Goal: Task Accomplishment & Management: Complete application form

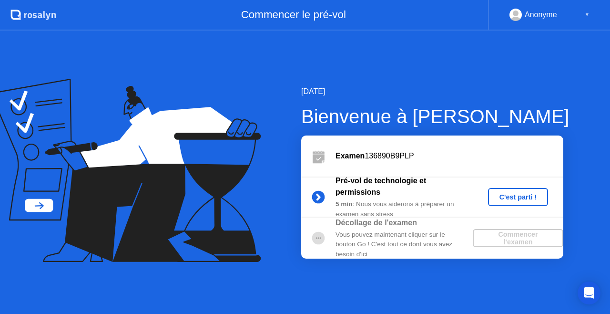
click at [492, 166] on div "Examen 136890B9PLP" at bounding box center [432, 155] width 262 height 41
click at [517, 197] on div "C'est parti !" at bounding box center [518, 197] width 53 height 8
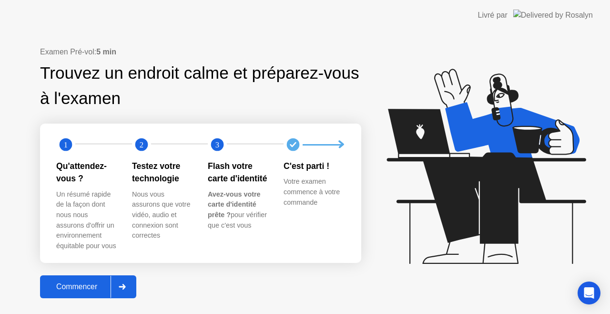
click at [85, 287] on div "Commencer" at bounding box center [77, 286] width 68 height 9
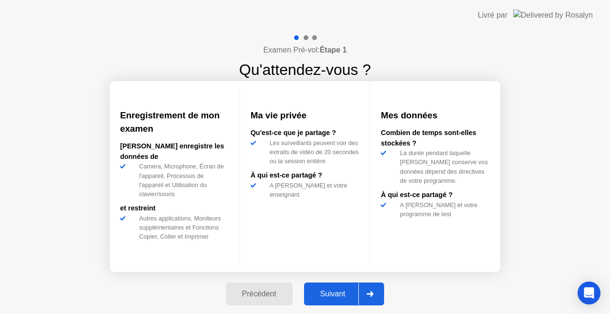
click at [344, 291] on div "Suivant" at bounding box center [333, 293] width 52 height 9
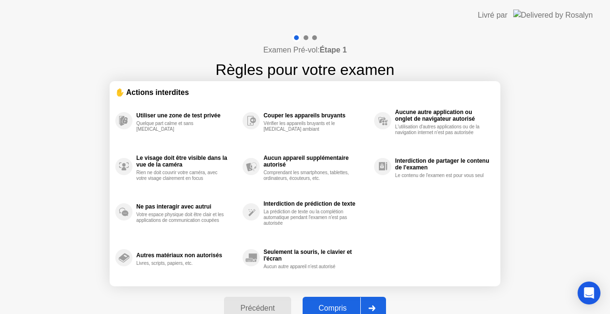
click at [338, 305] on div "Compris" at bounding box center [333, 308] width 55 height 9
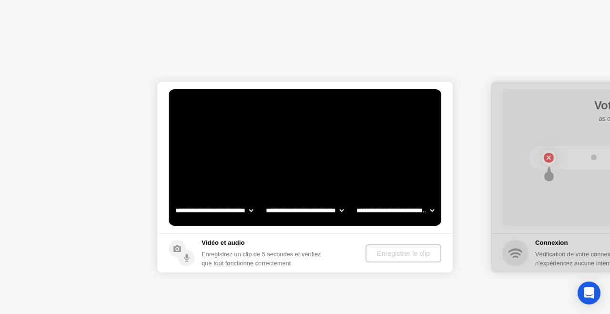
select select "**********"
select select "*******"
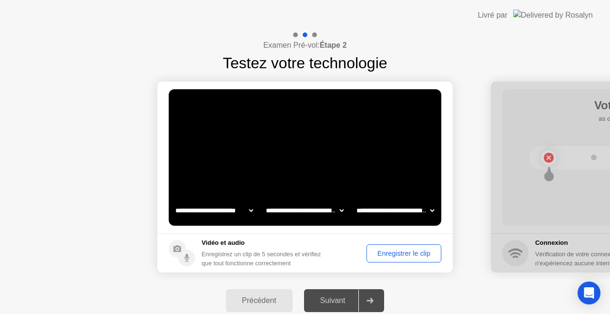
click at [395, 252] on div "Enregistrer le clip" at bounding box center [404, 253] width 68 height 8
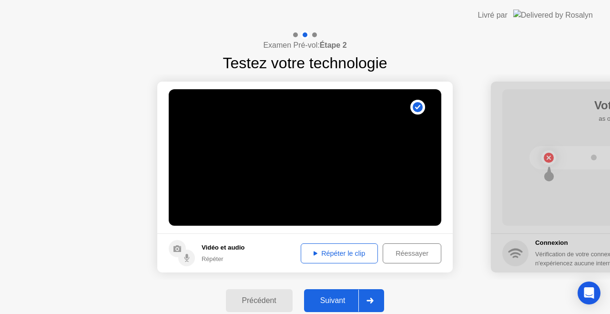
click at [342, 253] on div "Répéter le clip" at bounding box center [339, 253] width 71 height 8
click at [340, 300] on div "Suivant" at bounding box center [333, 300] width 52 height 9
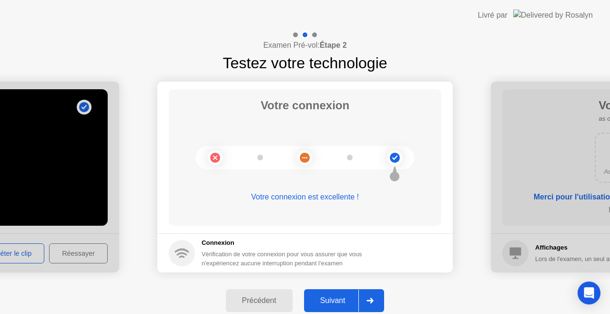
click at [340, 301] on div "Suivant" at bounding box center [333, 300] width 52 height 9
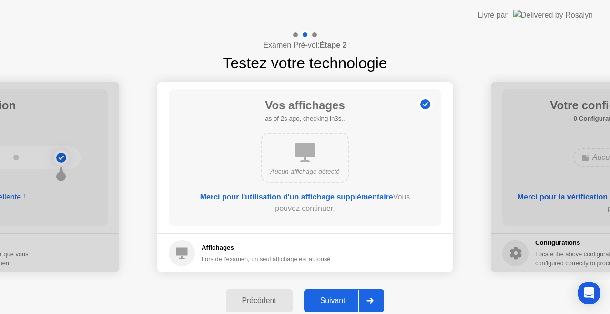
click at [343, 297] on div "Suivant" at bounding box center [333, 300] width 52 height 9
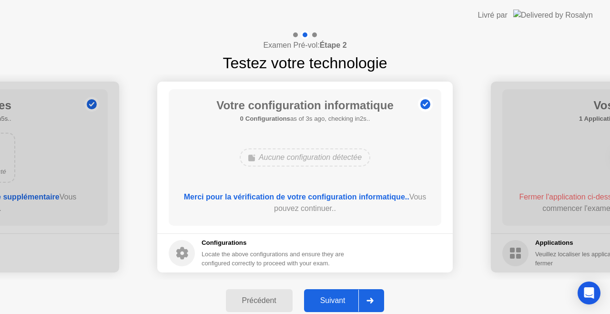
click at [344, 297] on div "Suivant" at bounding box center [333, 300] width 52 height 9
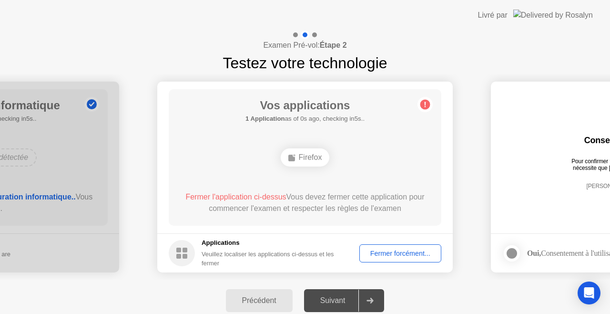
click at [395, 253] on div "Fermer forcément..." at bounding box center [400, 253] width 75 height 8
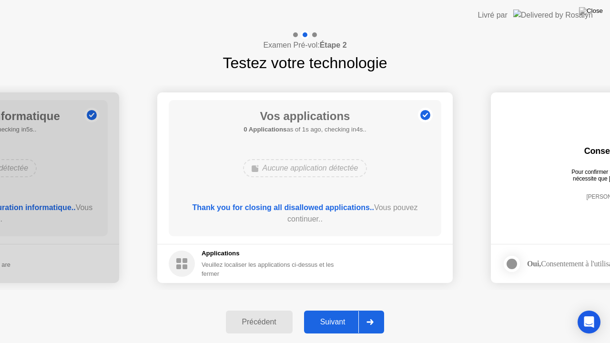
click at [342, 313] on div "Suivant" at bounding box center [333, 322] width 52 height 9
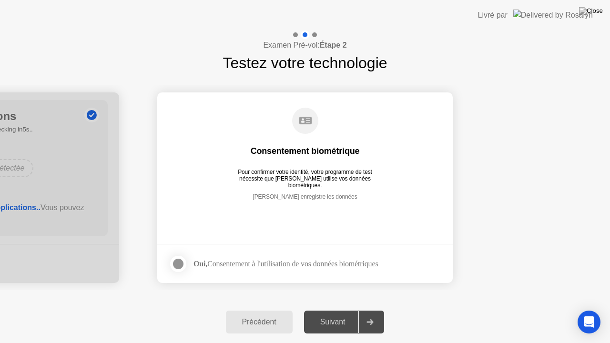
click at [177, 262] on div at bounding box center [178, 263] width 11 height 11
click at [340, 313] on button "Suivant" at bounding box center [344, 322] width 81 height 23
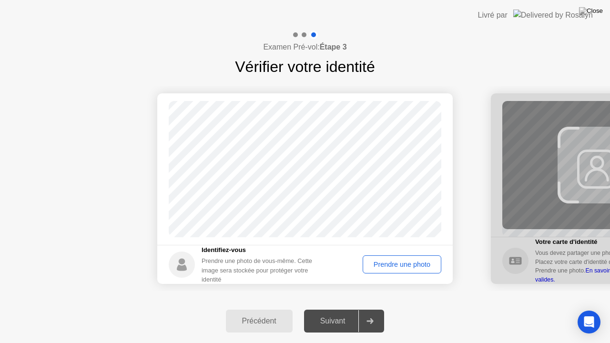
click at [397, 263] on div "Prendre une photo" at bounding box center [402, 265] width 72 height 8
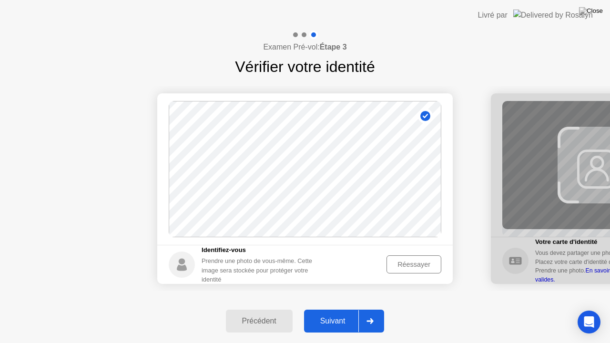
click at [335, 313] on div "Suivant" at bounding box center [333, 321] width 52 height 9
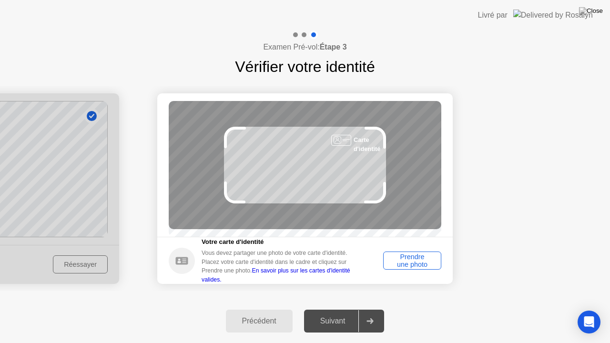
click at [411, 263] on div "Prendre une photo" at bounding box center [413, 260] width 52 height 15
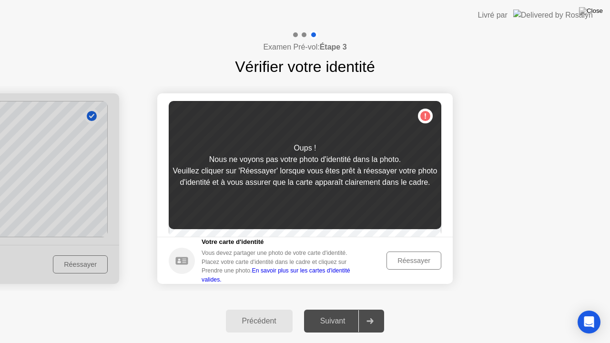
click at [413, 265] on div "Réessayer" at bounding box center [414, 261] width 48 height 8
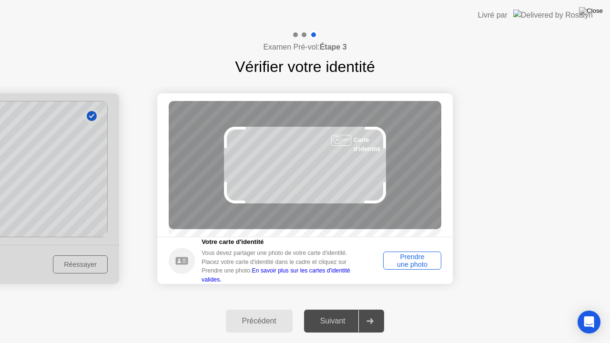
click at [424, 266] on div "Prendre une photo" at bounding box center [413, 260] width 52 height 15
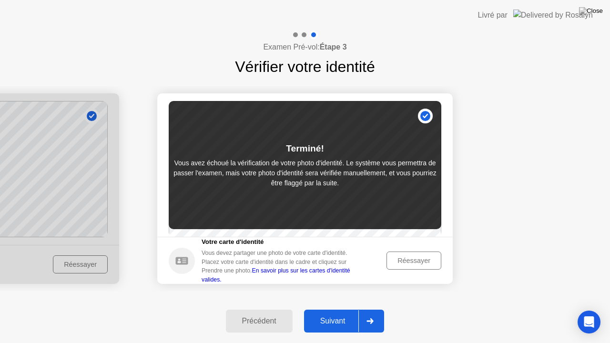
click at [415, 263] on div "Réessayer" at bounding box center [414, 261] width 48 height 8
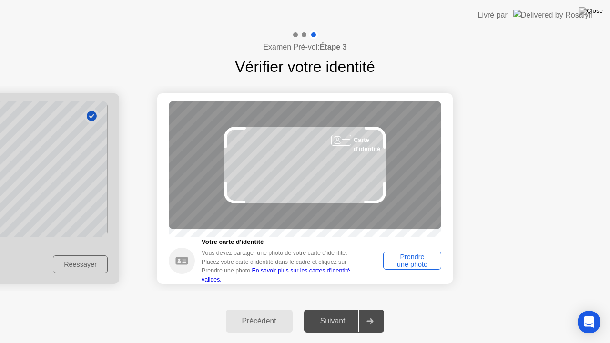
click at [404, 265] on div "Prendre une photo" at bounding box center [413, 260] width 52 height 15
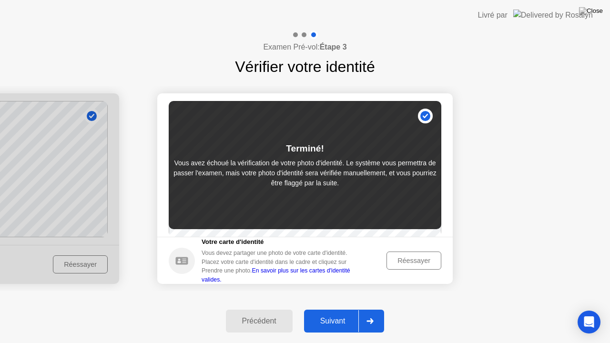
click at [341, 313] on div "Suivant" at bounding box center [333, 321] width 52 height 9
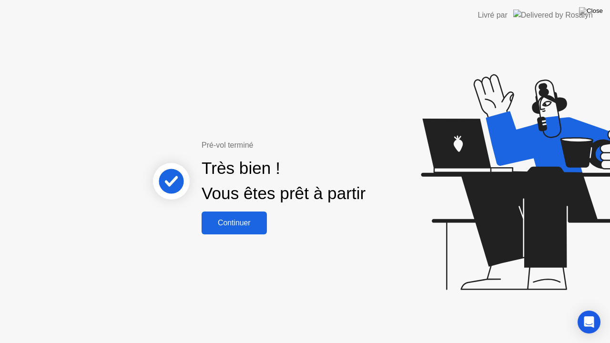
click at [246, 223] on div "Continuer" at bounding box center [235, 223] width 60 height 9
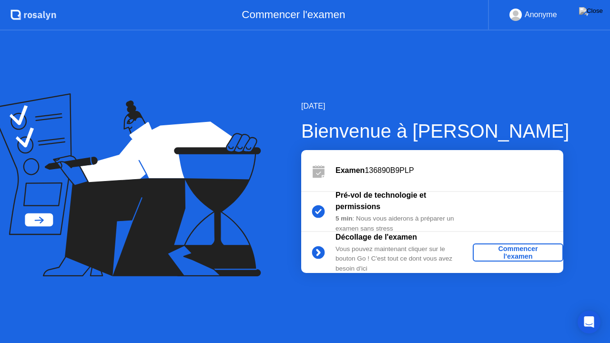
click at [509, 251] on div "Commencer l'examen" at bounding box center [518, 252] width 83 height 15
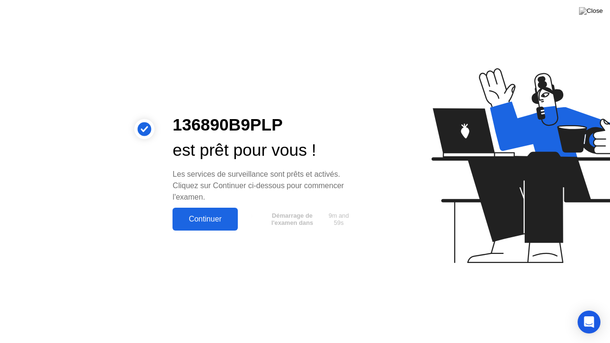
click at [206, 213] on button "Continuer" at bounding box center [205, 219] width 65 height 23
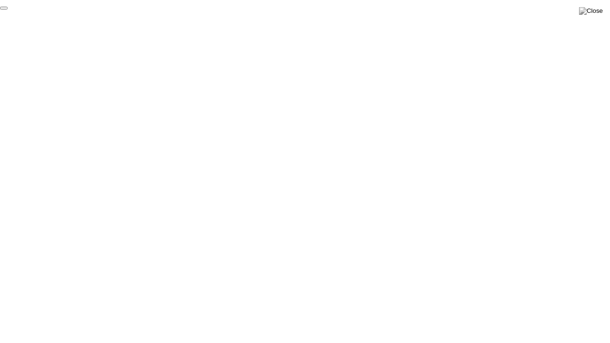
click div "End Proctoring Session"
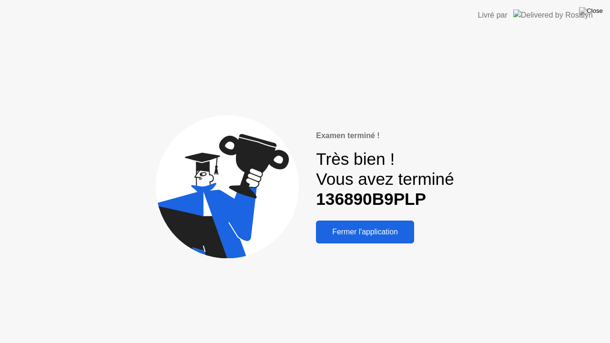
click at [377, 229] on div "Fermer l'application" at bounding box center [365, 232] width 93 height 9
